Goal: Task Accomplishment & Management: Manage account settings

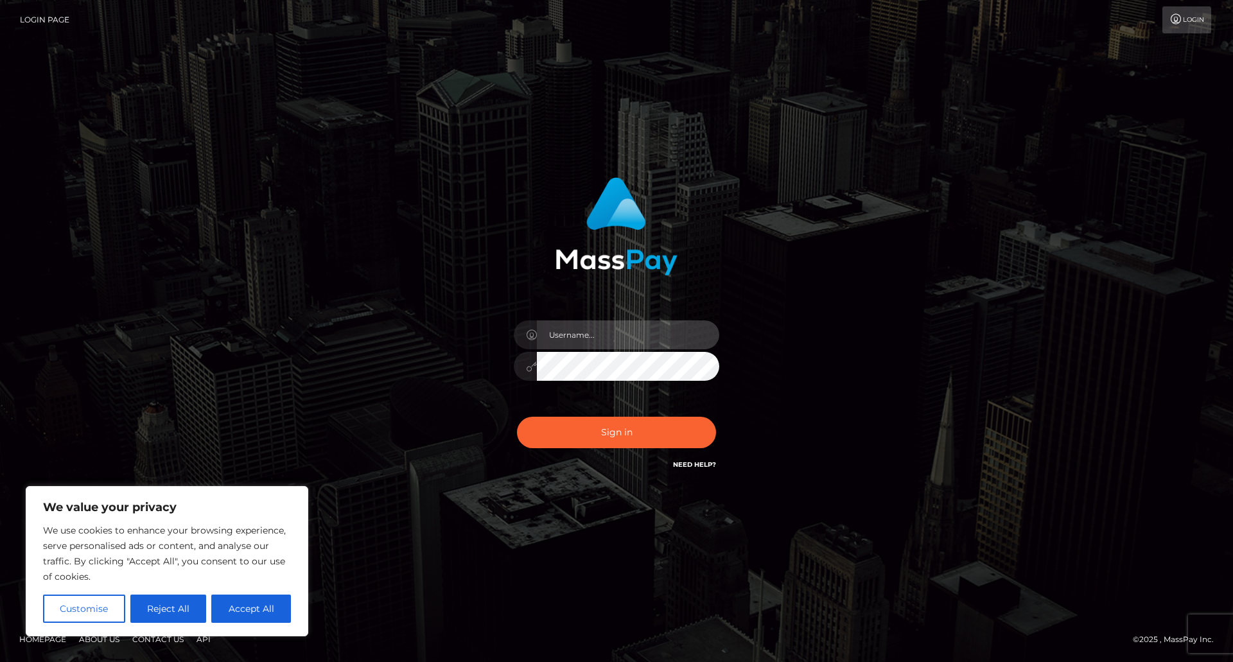
click at [599, 335] on input "text" at bounding box center [628, 335] width 182 height 29
paste input "69shadesofsexy@gmail.com"
type input "69shadesofsexy@gmail.com"
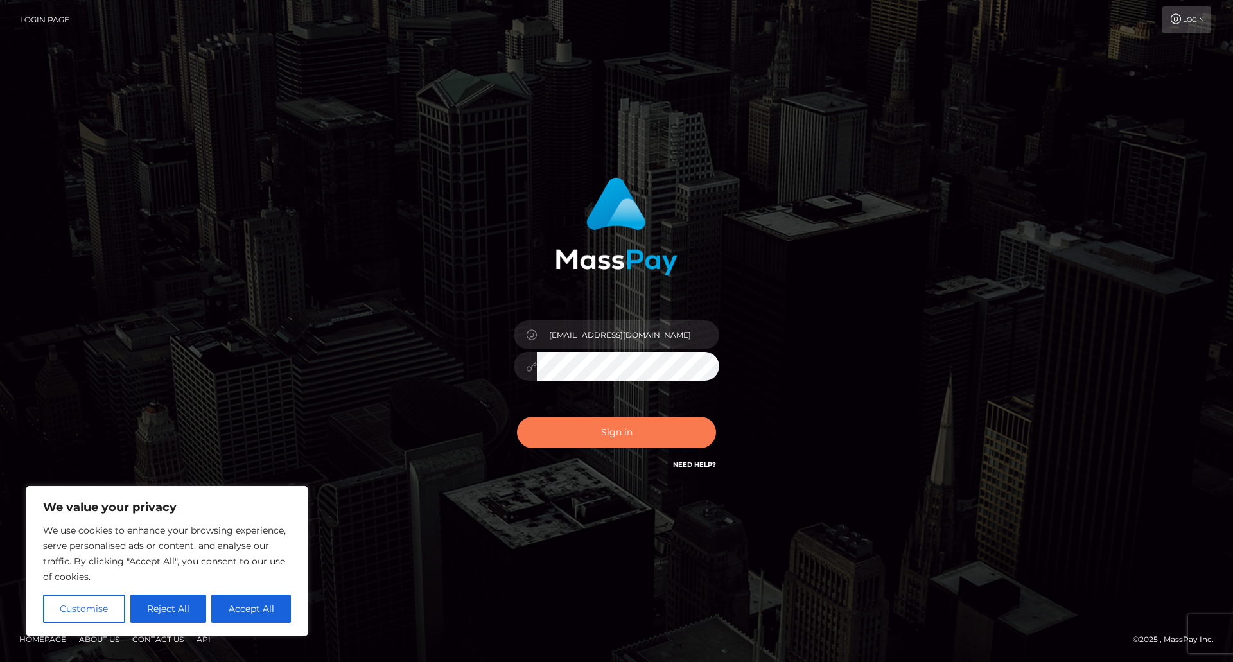
click at [574, 428] on button "Sign in" at bounding box center [616, 432] width 199 height 31
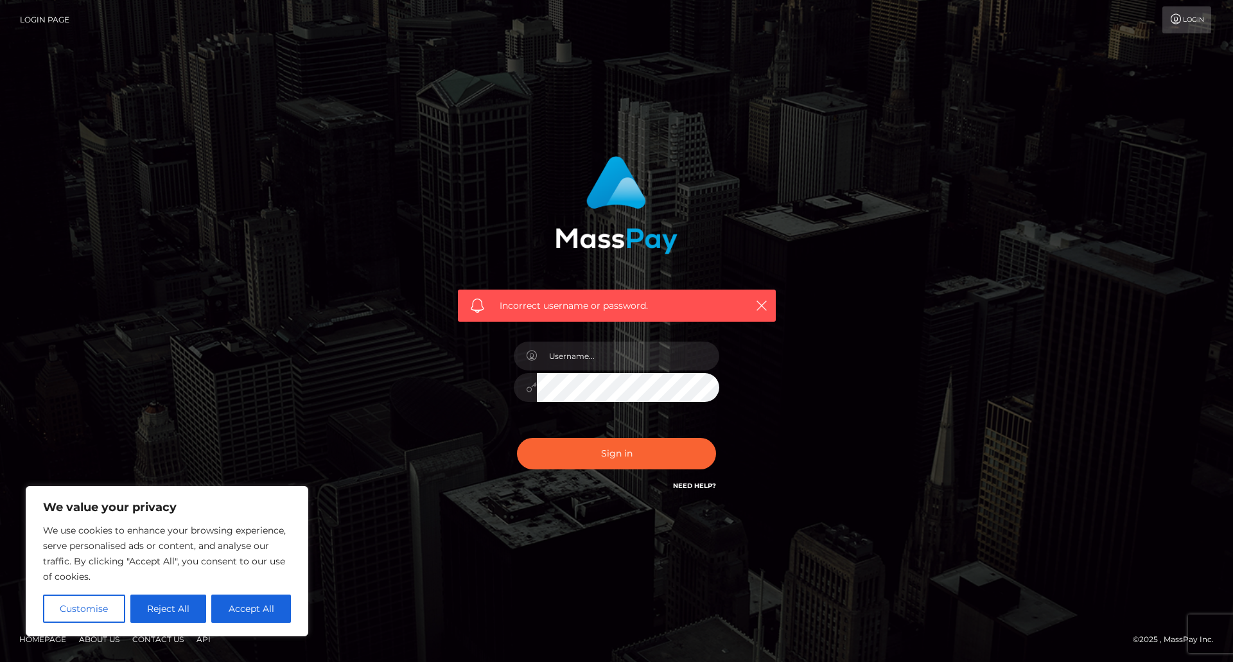
click at [1185, 19] on link "Login" at bounding box center [1187, 19] width 49 height 27
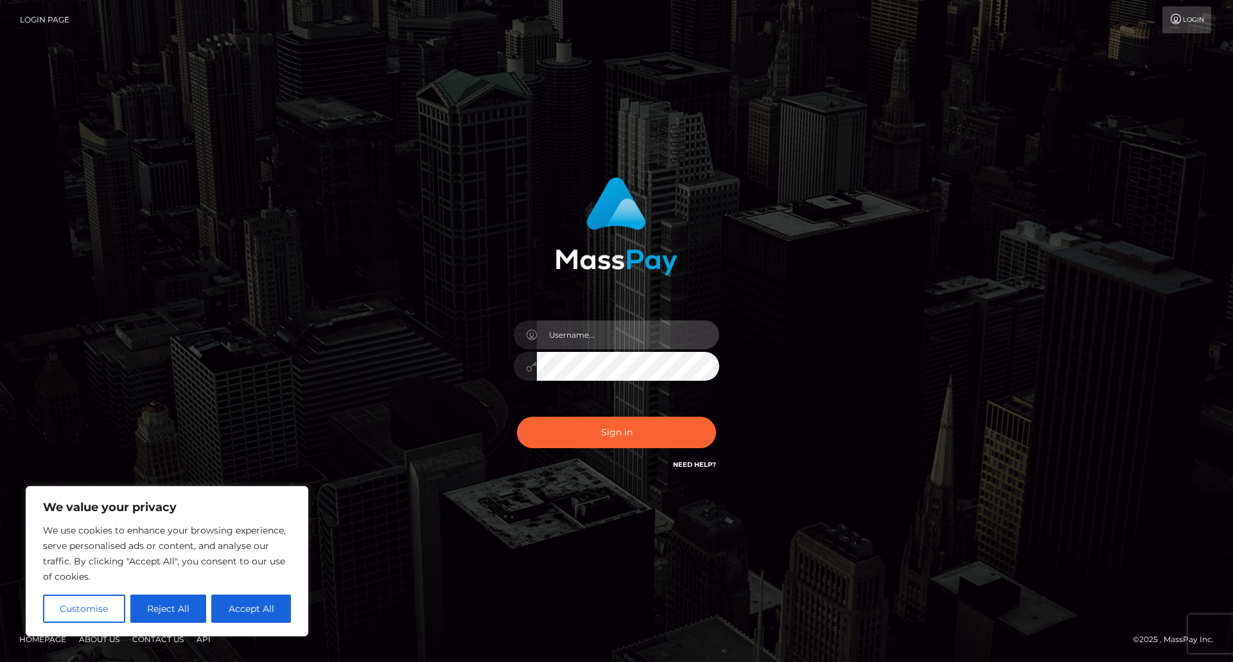
click at [588, 335] on input "text" at bounding box center [628, 335] width 182 height 29
paste input "69shadesofsexy@gmail.com"
type input "69shadesofsexy@gmail.com"
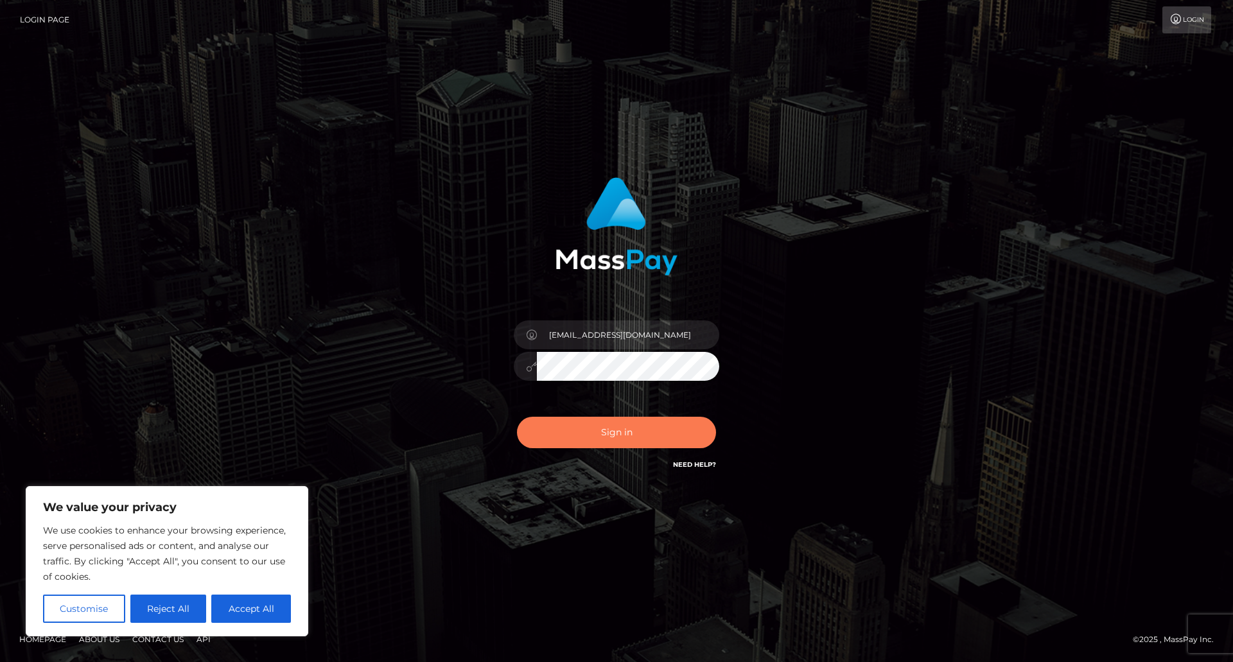
click at [611, 434] on button "Sign in" at bounding box center [616, 432] width 199 height 31
